Goal: Task Accomplishment & Management: Use online tool/utility

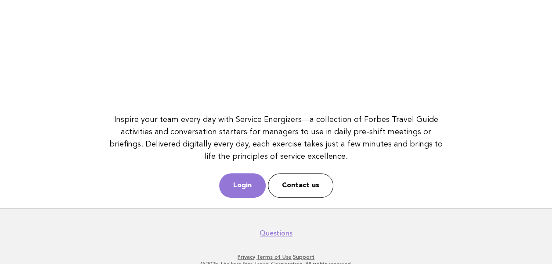
scroll to position [169, 0]
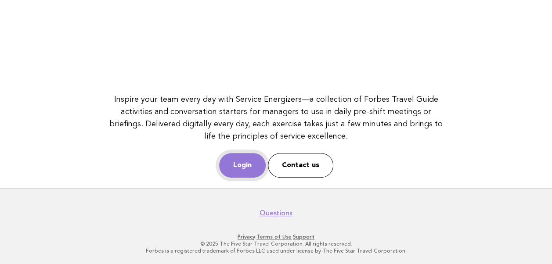
click at [239, 167] on link "Login" at bounding box center [242, 165] width 47 height 25
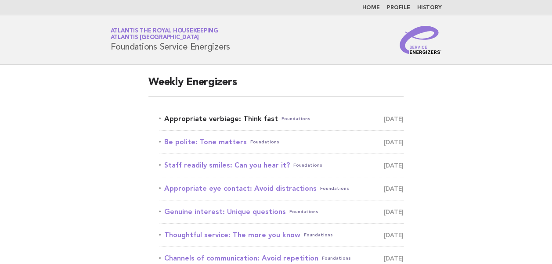
click at [246, 119] on link "Appropriate verbiage: Think fast Foundations [DATE]" at bounding box center [281, 119] width 244 height 12
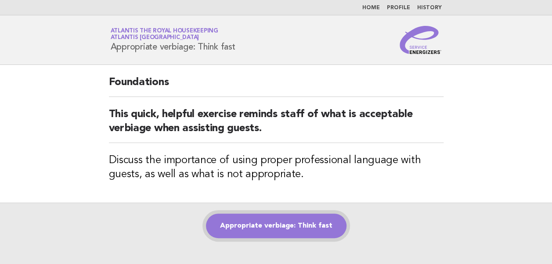
click at [287, 222] on link "Appropriate verbiage: Think fast" at bounding box center [276, 226] width 140 height 25
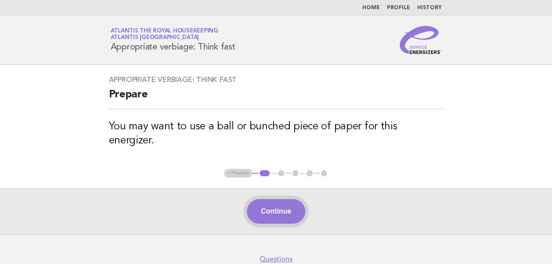
click at [283, 199] on button "Continue" at bounding box center [276, 211] width 58 height 25
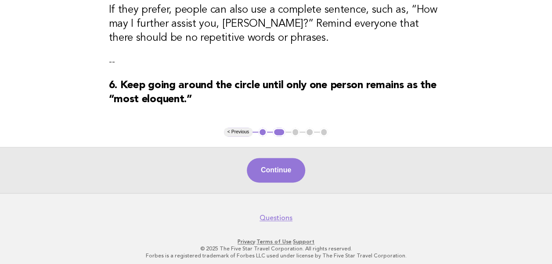
scroll to position [529, 0]
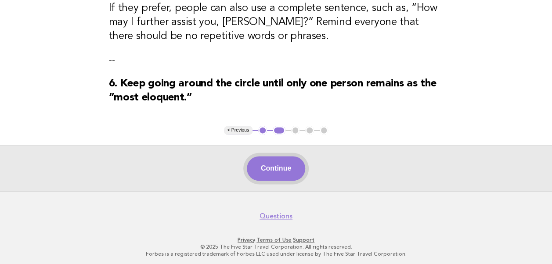
click at [273, 171] on button "Continue" at bounding box center [276, 168] width 58 height 25
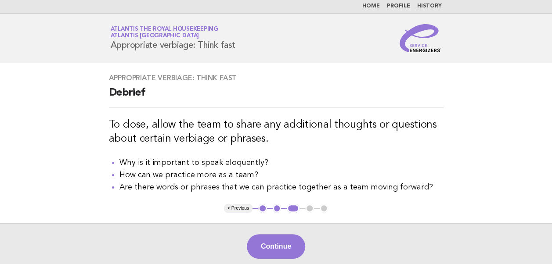
scroll to position [0, 0]
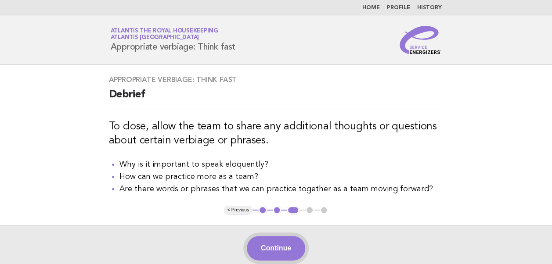
click at [283, 250] on button "Continue" at bounding box center [276, 248] width 58 height 25
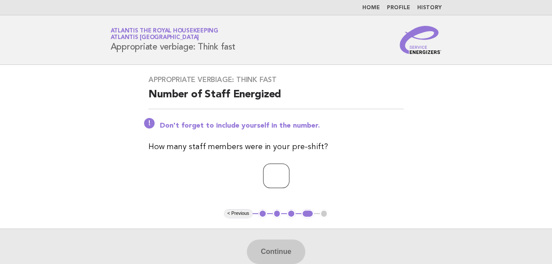
click at [266, 177] on input "number" at bounding box center [276, 176] width 26 height 25
type input "*"
click at [279, 244] on button "Continue" at bounding box center [276, 252] width 58 height 25
